Goal: Find specific page/section: Find specific page/section

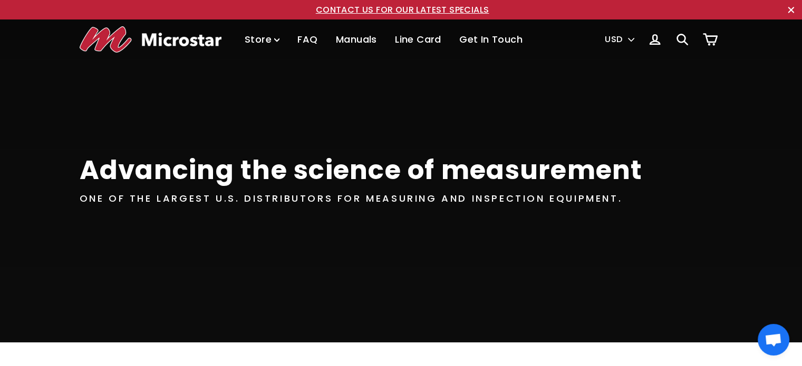
click at [464, 40] on link "Get In Touch" at bounding box center [490, 39] width 79 height 31
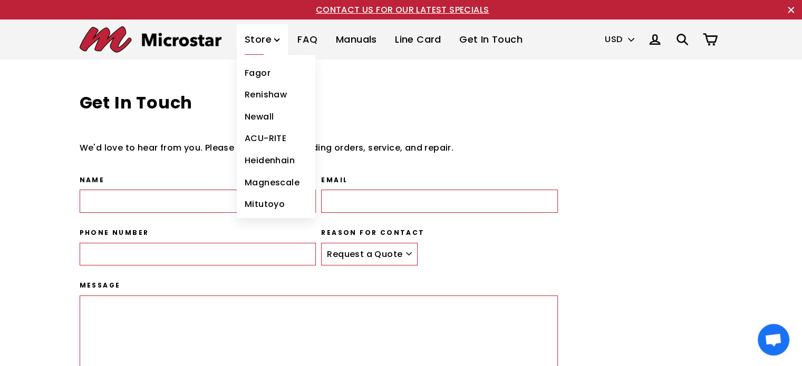
click at [242, 74] on link "Fagor" at bounding box center [276, 73] width 79 height 22
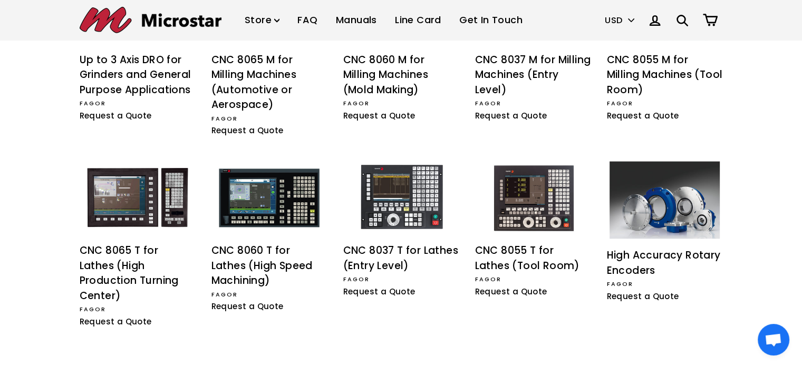
scroll to position [997, 0]
